Goal: Task Accomplishment & Management: Manage account settings

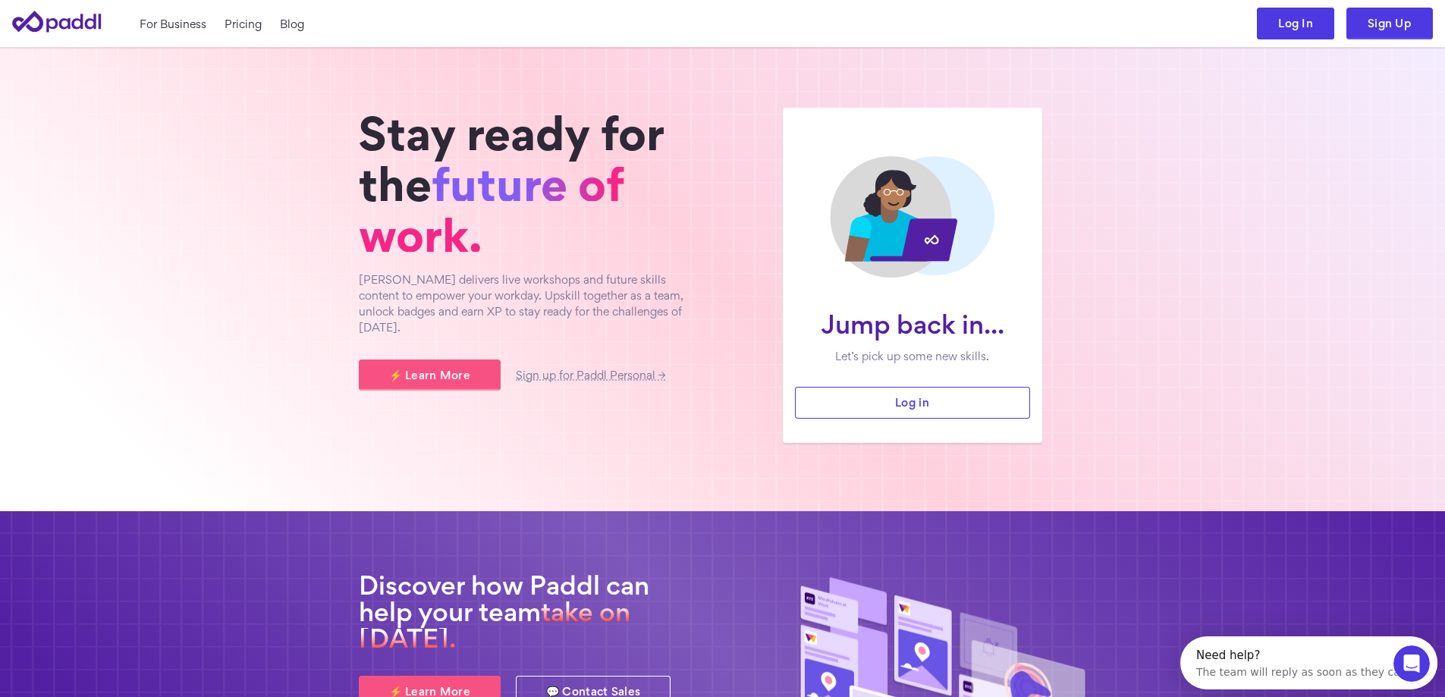
click at [1313, 31] on link "Log In" at bounding box center [1295, 24] width 77 height 32
